Goal: Find specific page/section: Find specific page/section

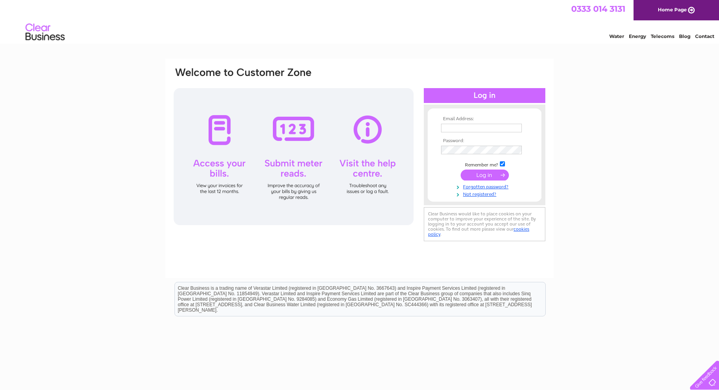
type input "ian.m.parkinson@gmail.com"
click at [479, 174] on input "submit" at bounding box center [484, 175] width 48 height 11
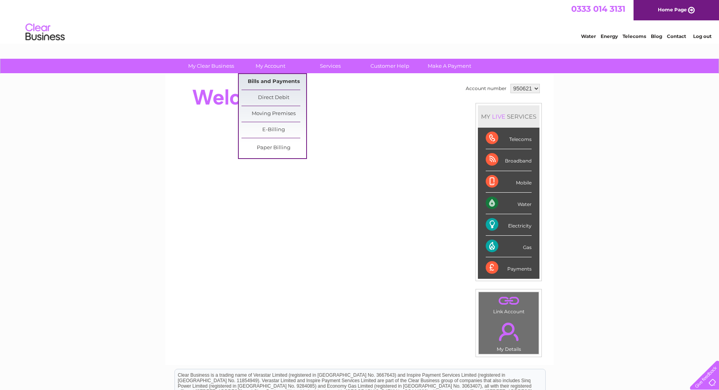
click at [272, 78] on link "Bills and Payments" at bounding box center [273, 82] width 65 height 16
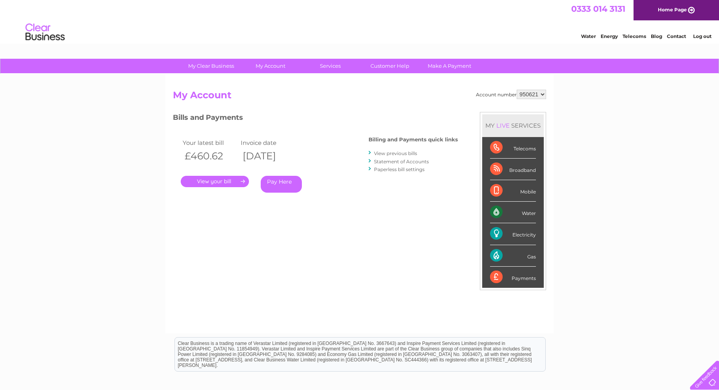
click at [221, 180] on link "." at bounding box center [215, 181] width 68 height 11
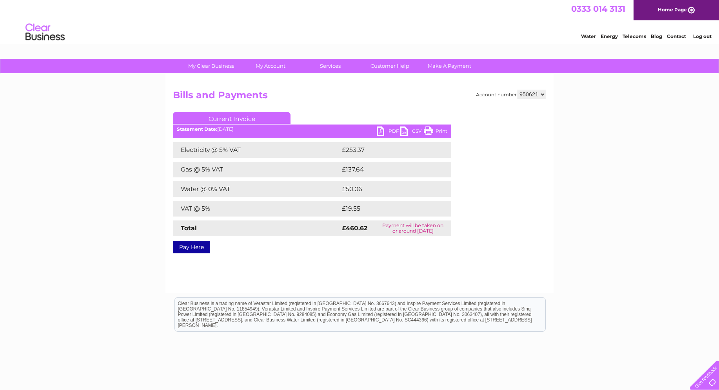
click at [393, 131] on link "PDF" at bounding box center [388, 132] width 24 height 11
